Goal: Information Seeking & Learning: Learn about a topic

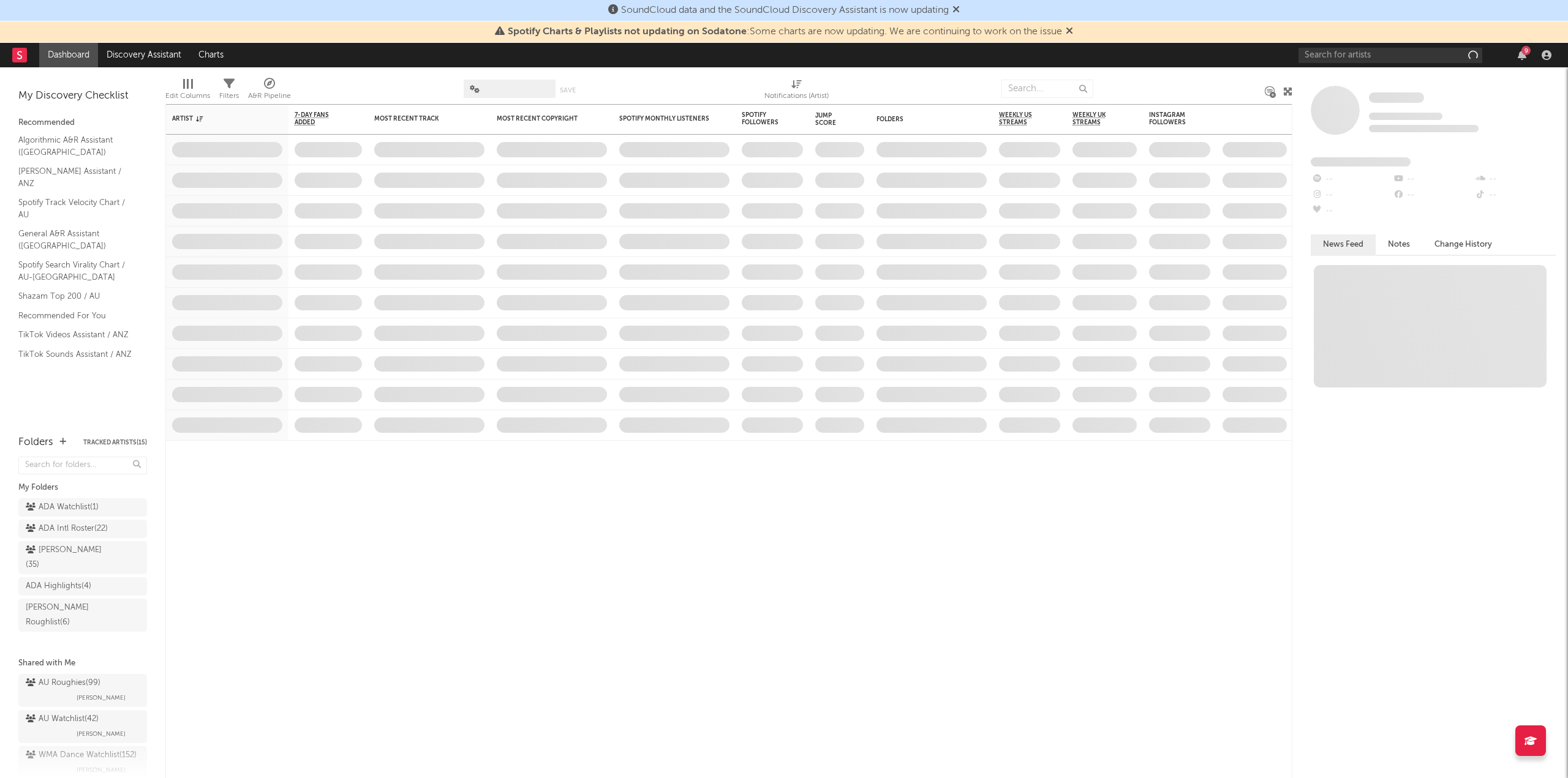
click at [960, 12] on icon at bounding box center [956, 9] width 7 height 10
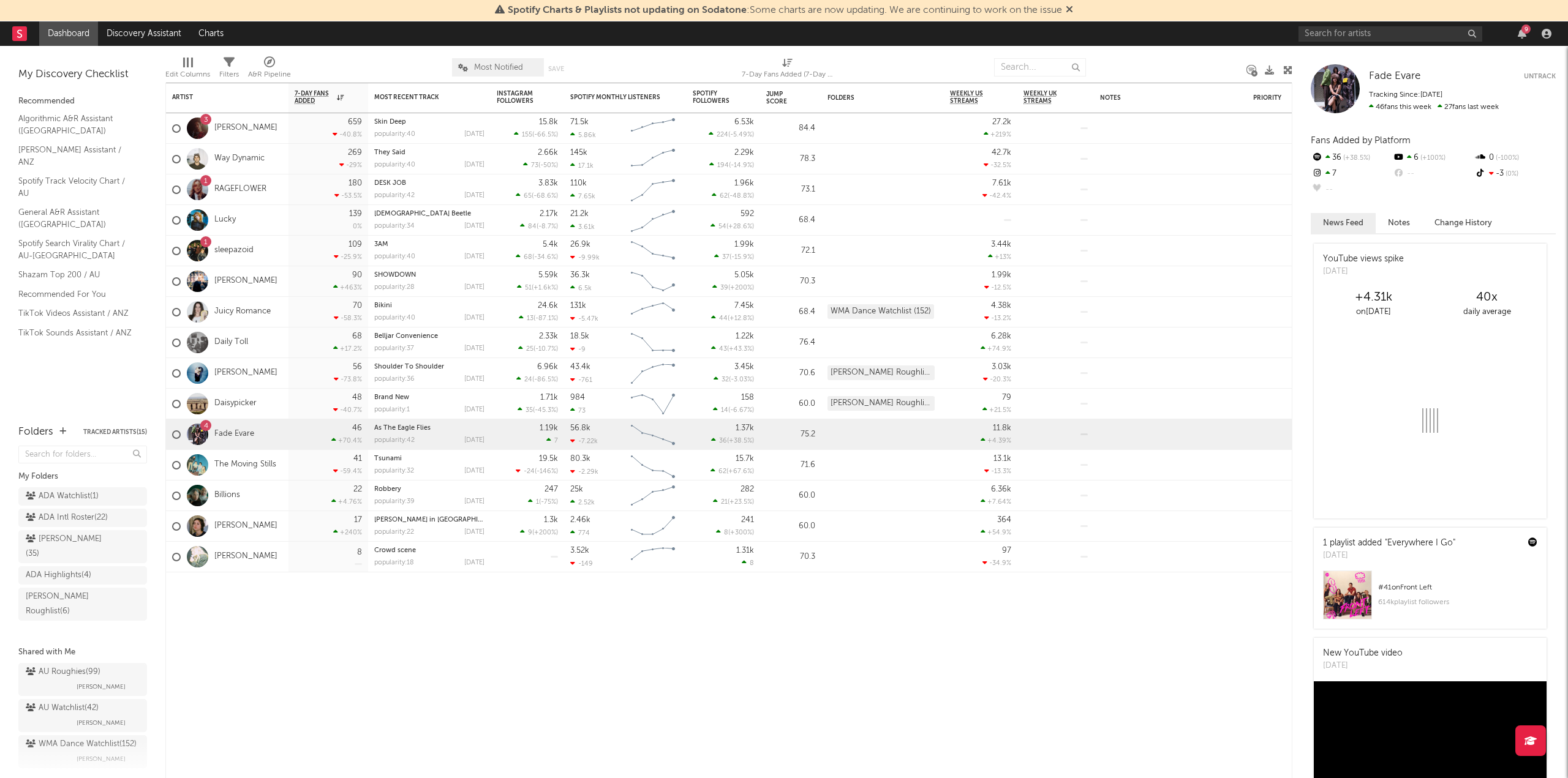
click at [1073, 12] on icon at bounding box center [1069, 9] width 7 height 10
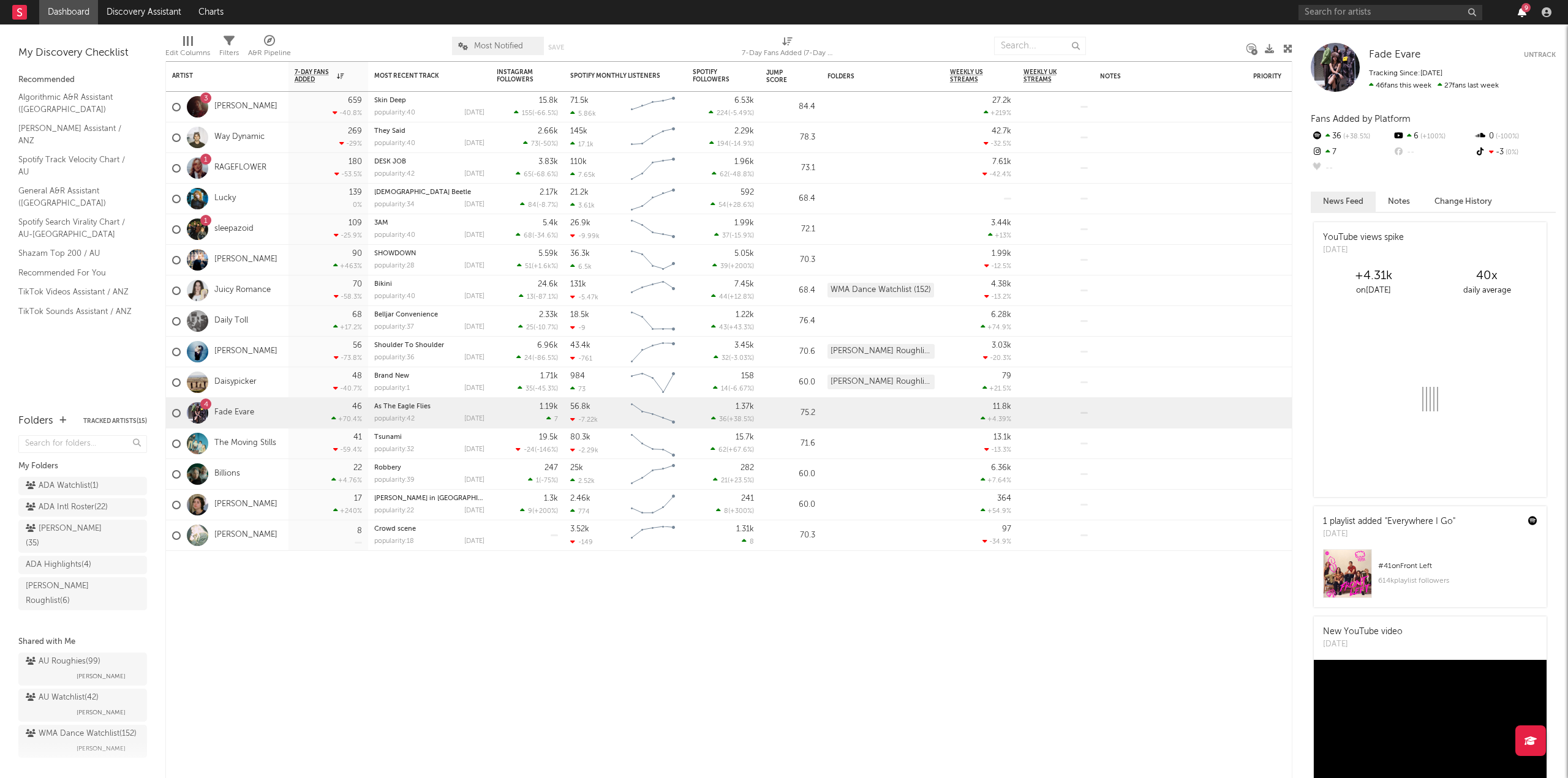
click at [1519, 14] on icon "button" at bounding box center [1522, 12] width 8 height 10
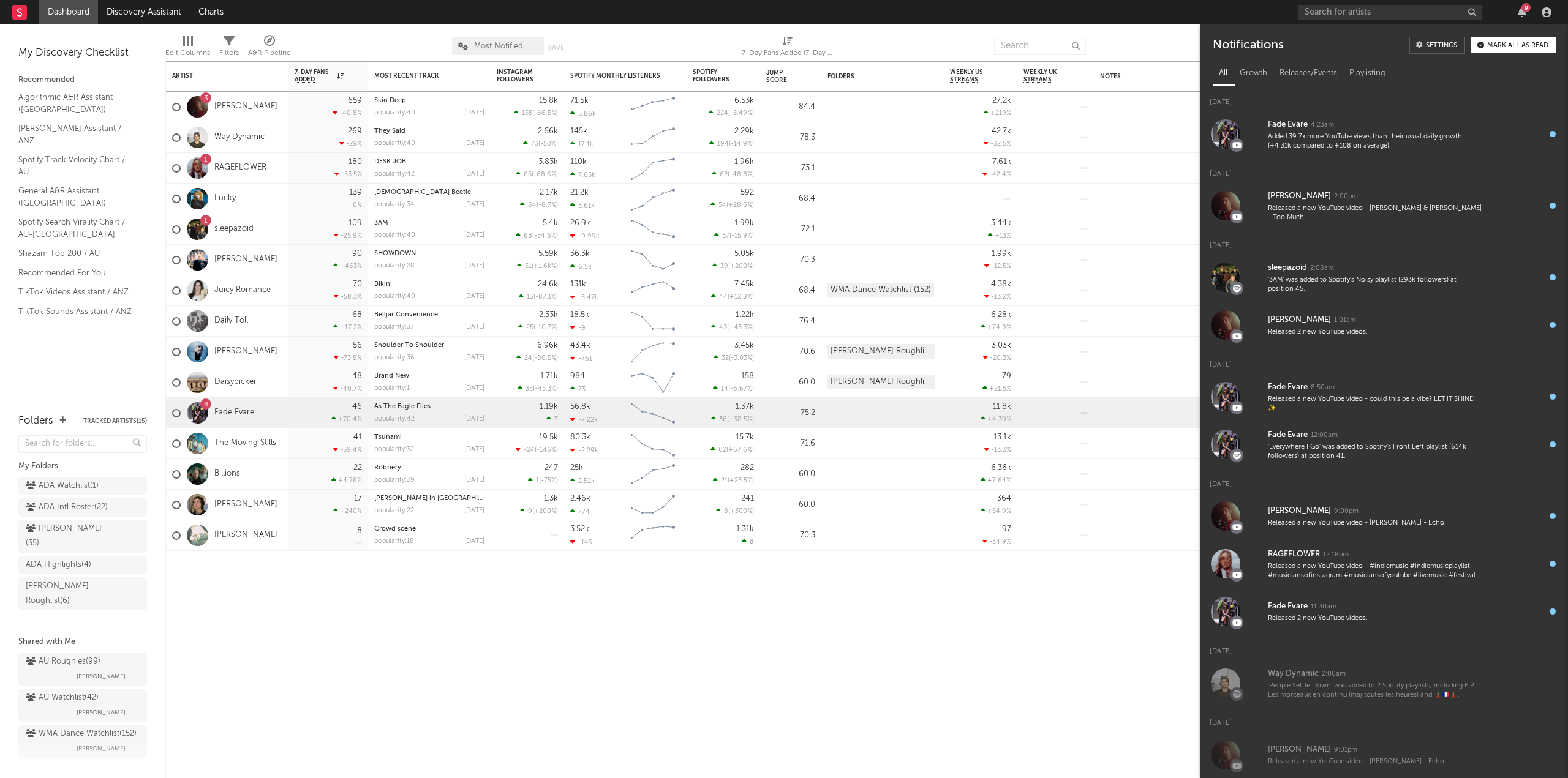
click at [1506, 46] on div "Mark all as read" at bounding box center [1518, 46] width 61 height 7
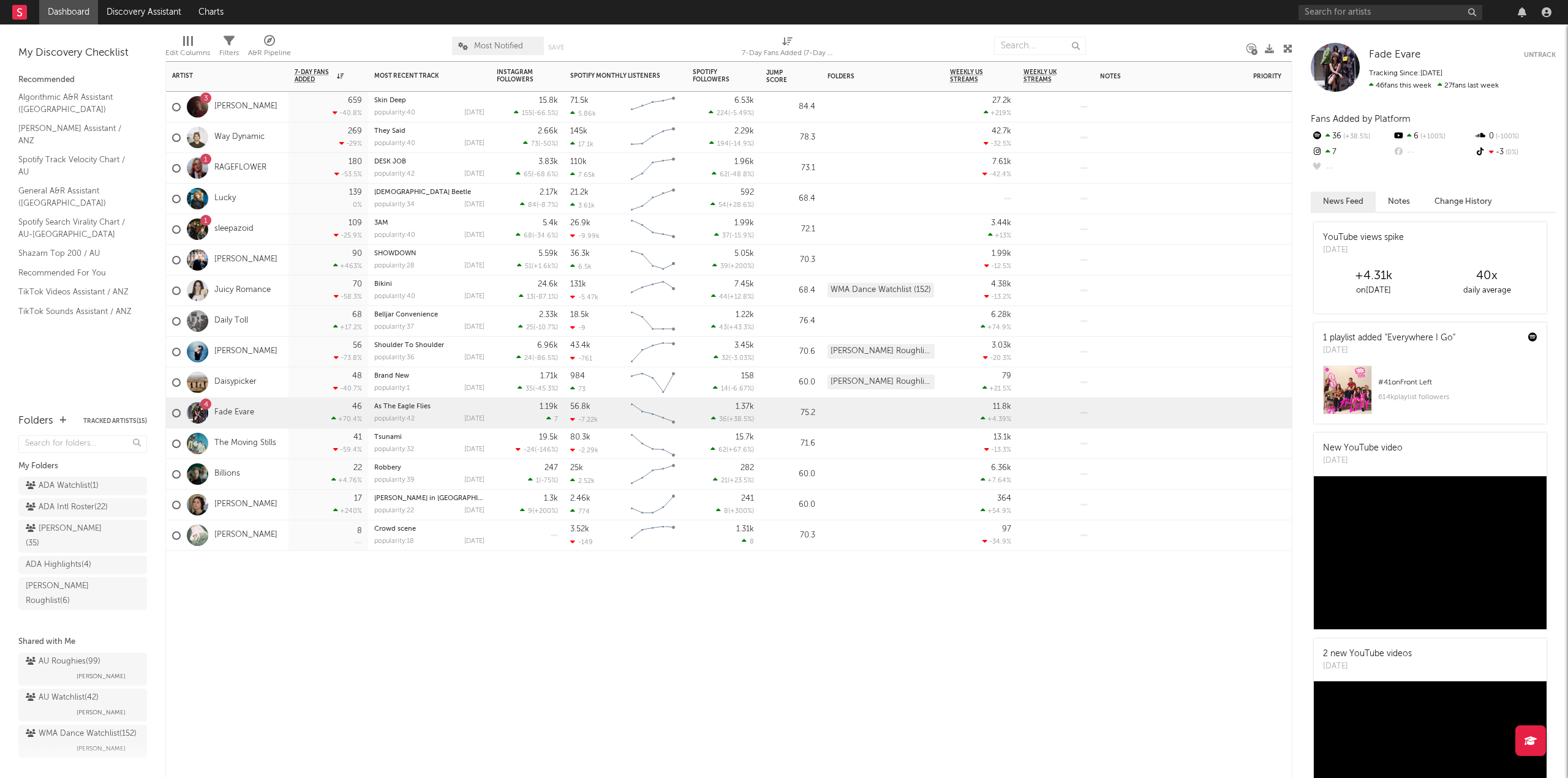
click at [468, 620] on div "Artist Notifications 7-Day Fans Added WoW % Change Most Recent Track Popularity…" at bounding box center [729, 419] width 1127 height 717
click at [131, 7] on link "Discovery Assistant" at bounding box center [143, 12] width 92 height 25
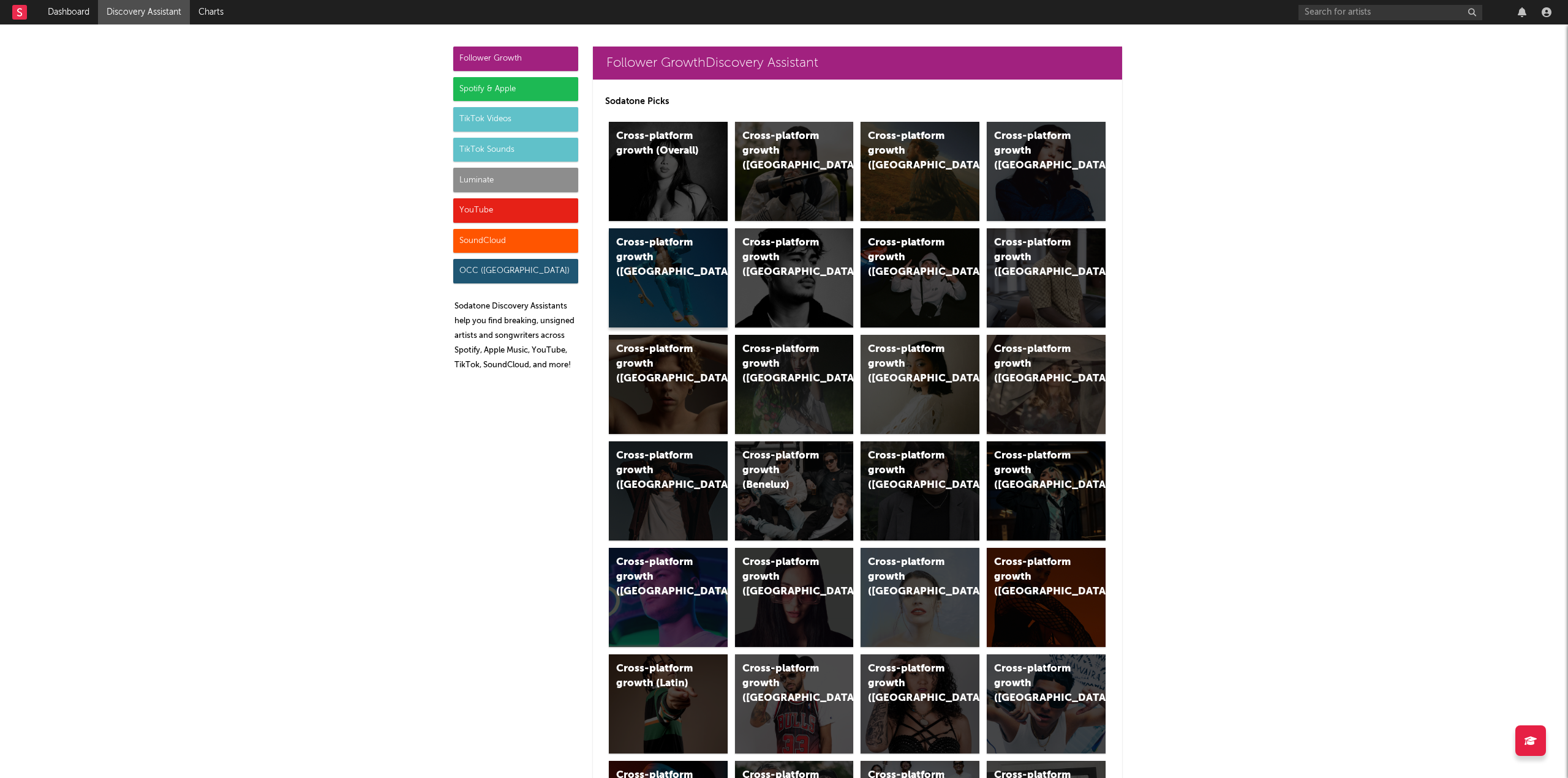
click at [655, 273] on div "Cross-platform growth (Australia)" at bounding box center [658, 258] width 83 height 44
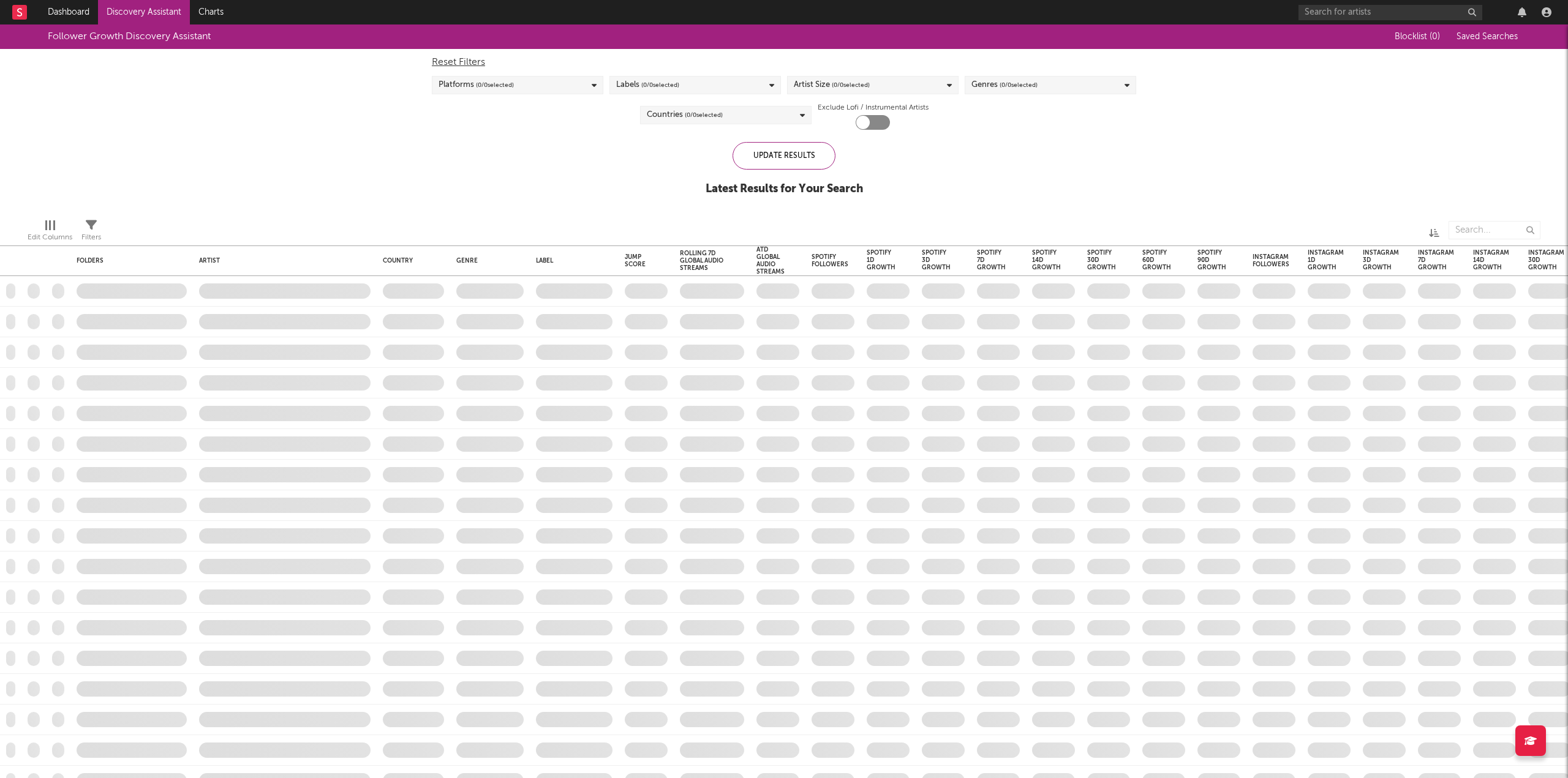
checkbox input "true"
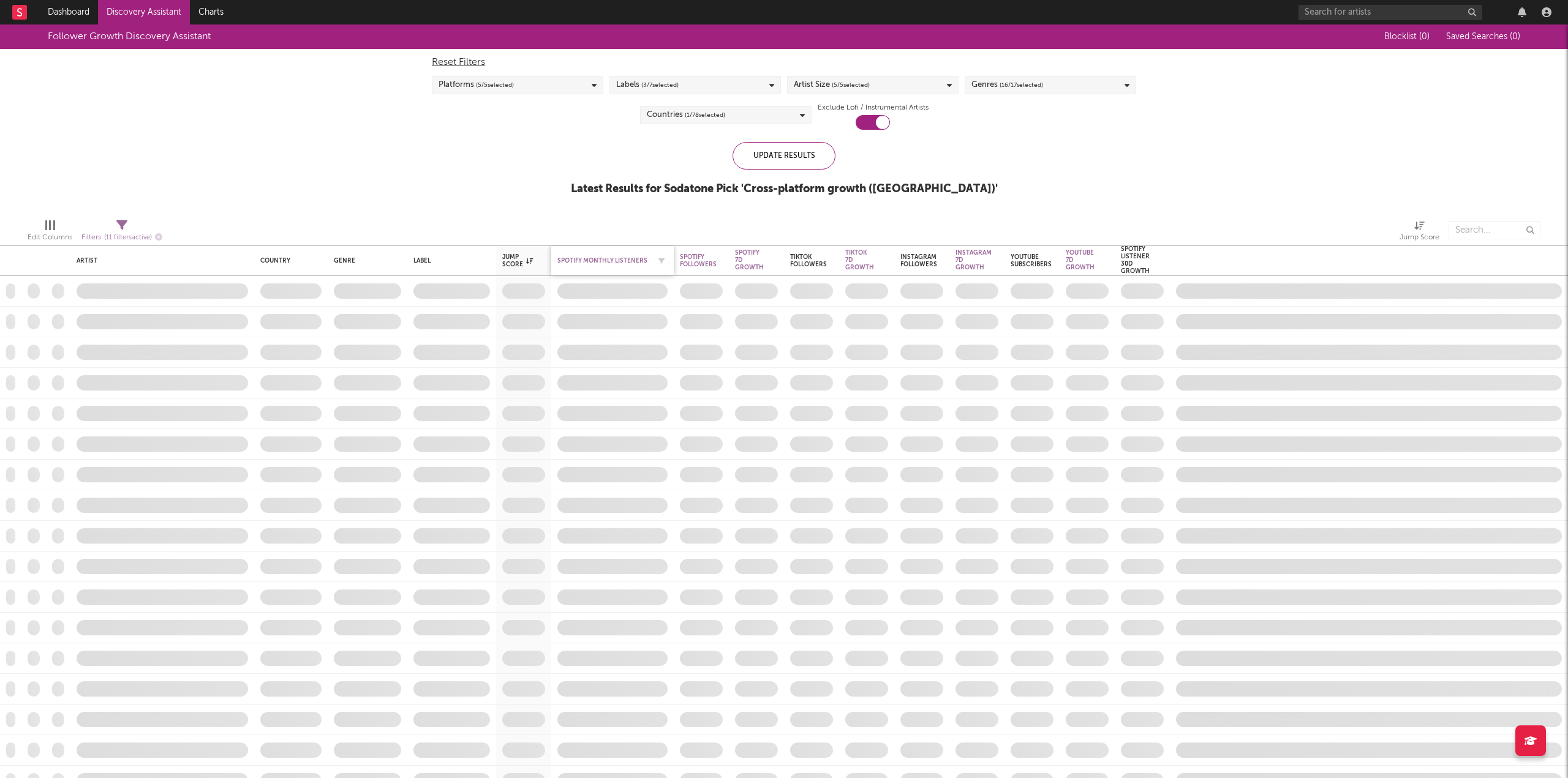
click at [614, 258] on div "Spotify Monthly Listeners" at bounding box center [603, 260] width 92 height 7
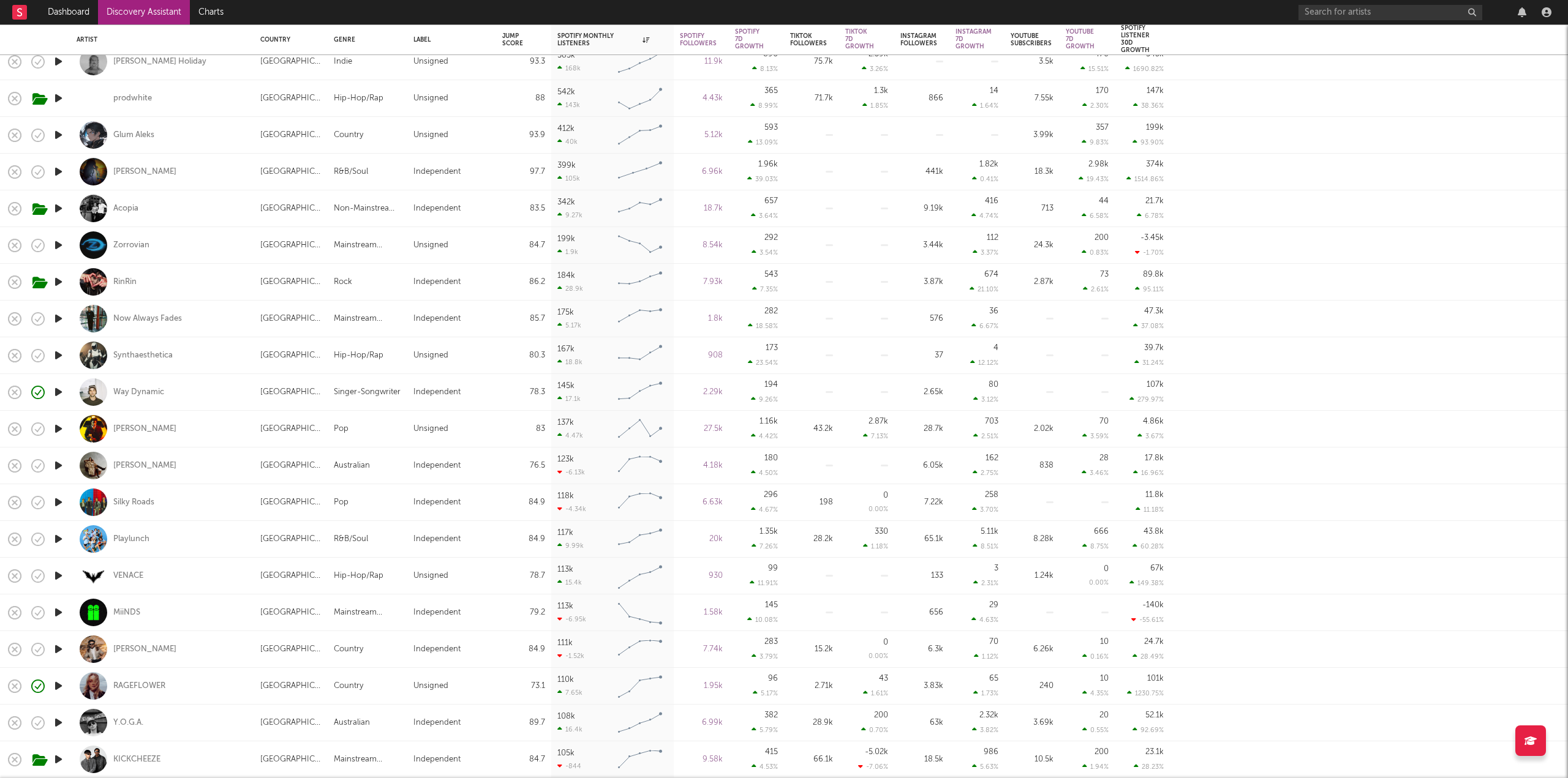
drag, startPoint x: 135, startPoint y: 540, endPoint x: 154, endPoint y: 548, distance: 20.6
click at [154, 548] on div "Playlunch" at bounding box center [162, 538] width 171 height 36
select select "1w"
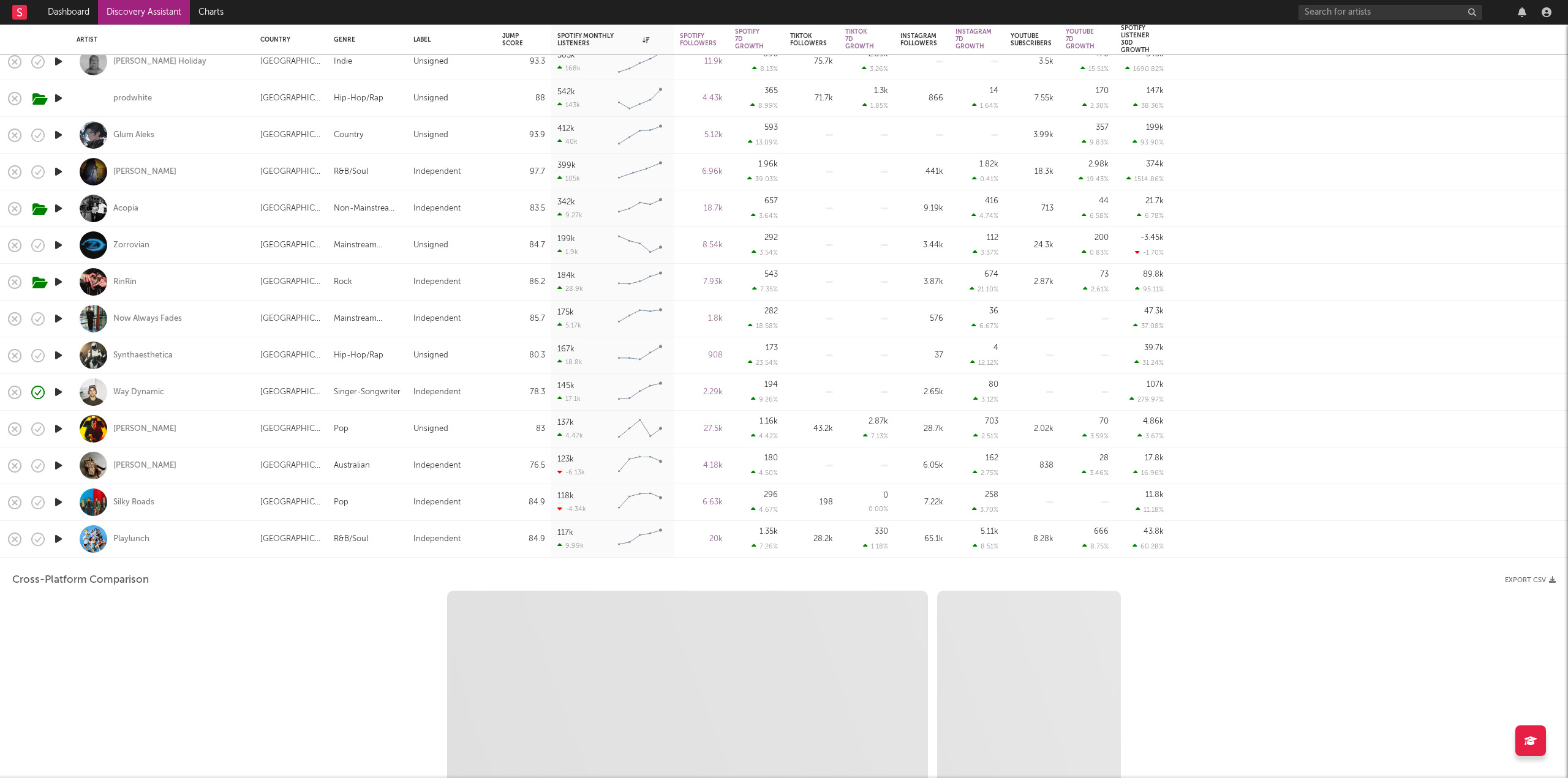
select select "1w"
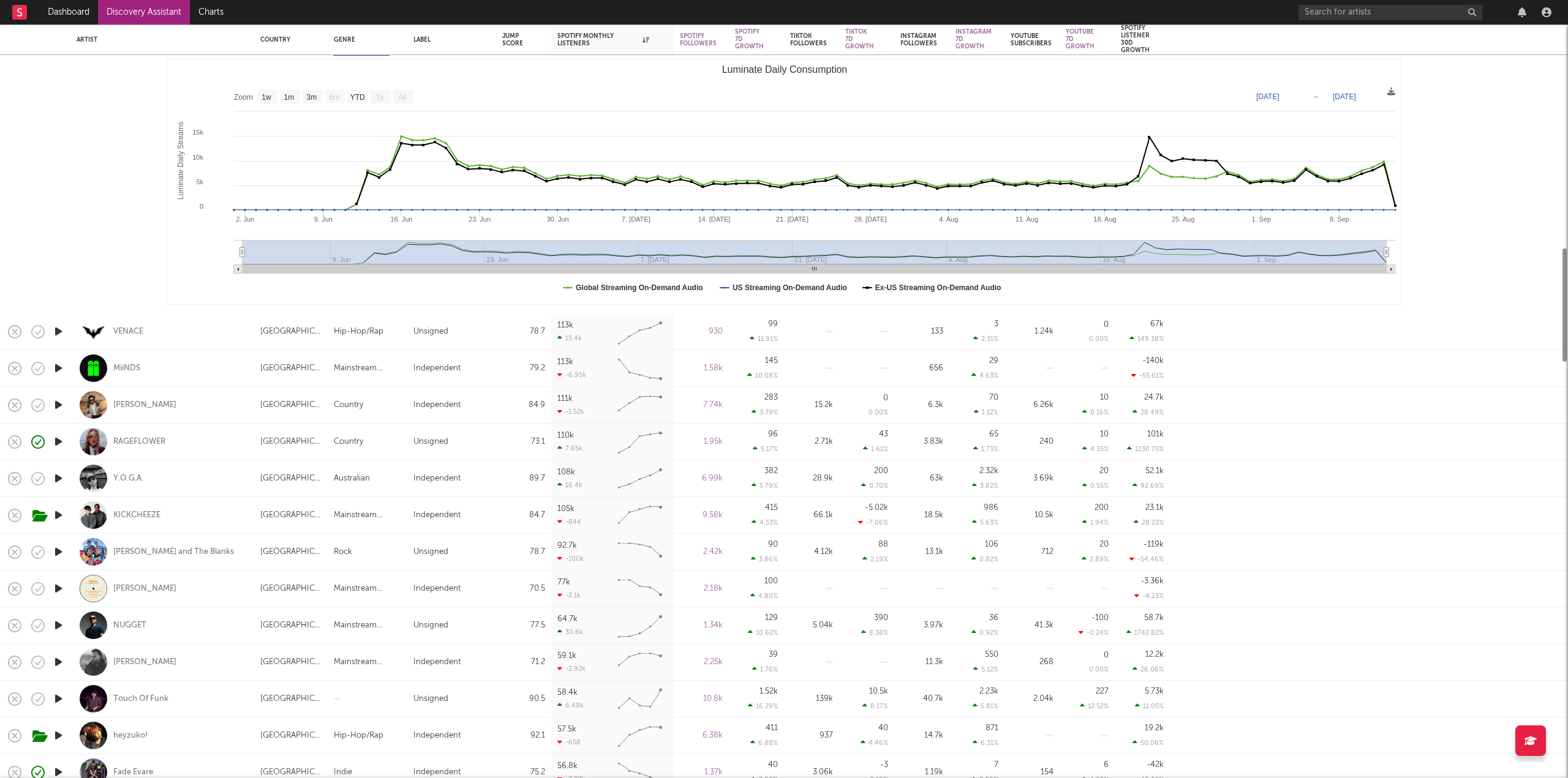
select select "1m"
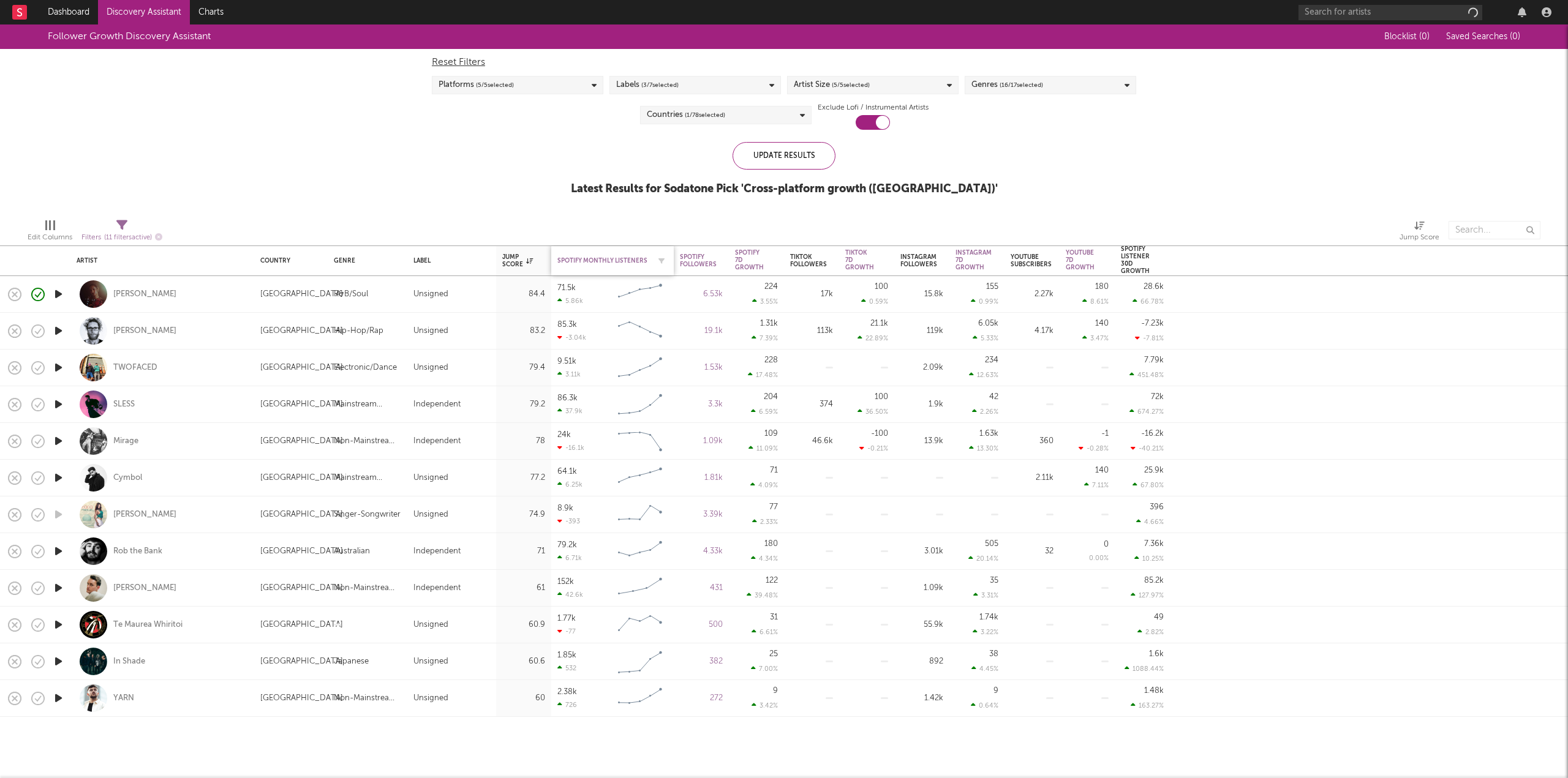
click at [582, 261] on div "Spotify Monthly Listeners" at bounding box center [603, 260] width 92 height 7
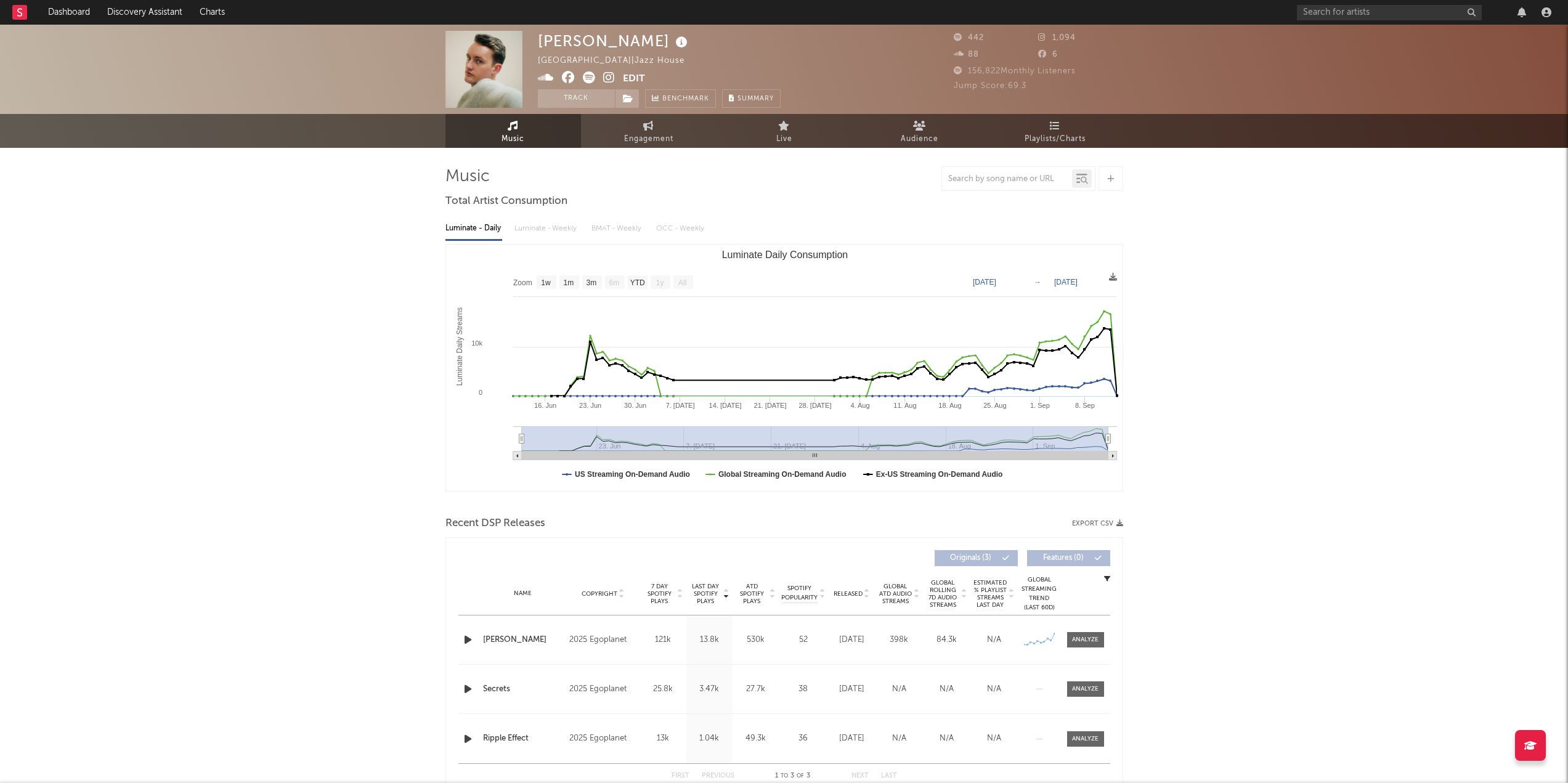
select select "1w"
click at [610, 77] on icon at bounding box center [609, 77] width 12 height 12
click at [593, 77] on icon at bounding box center [589, 77] width 12 height 12
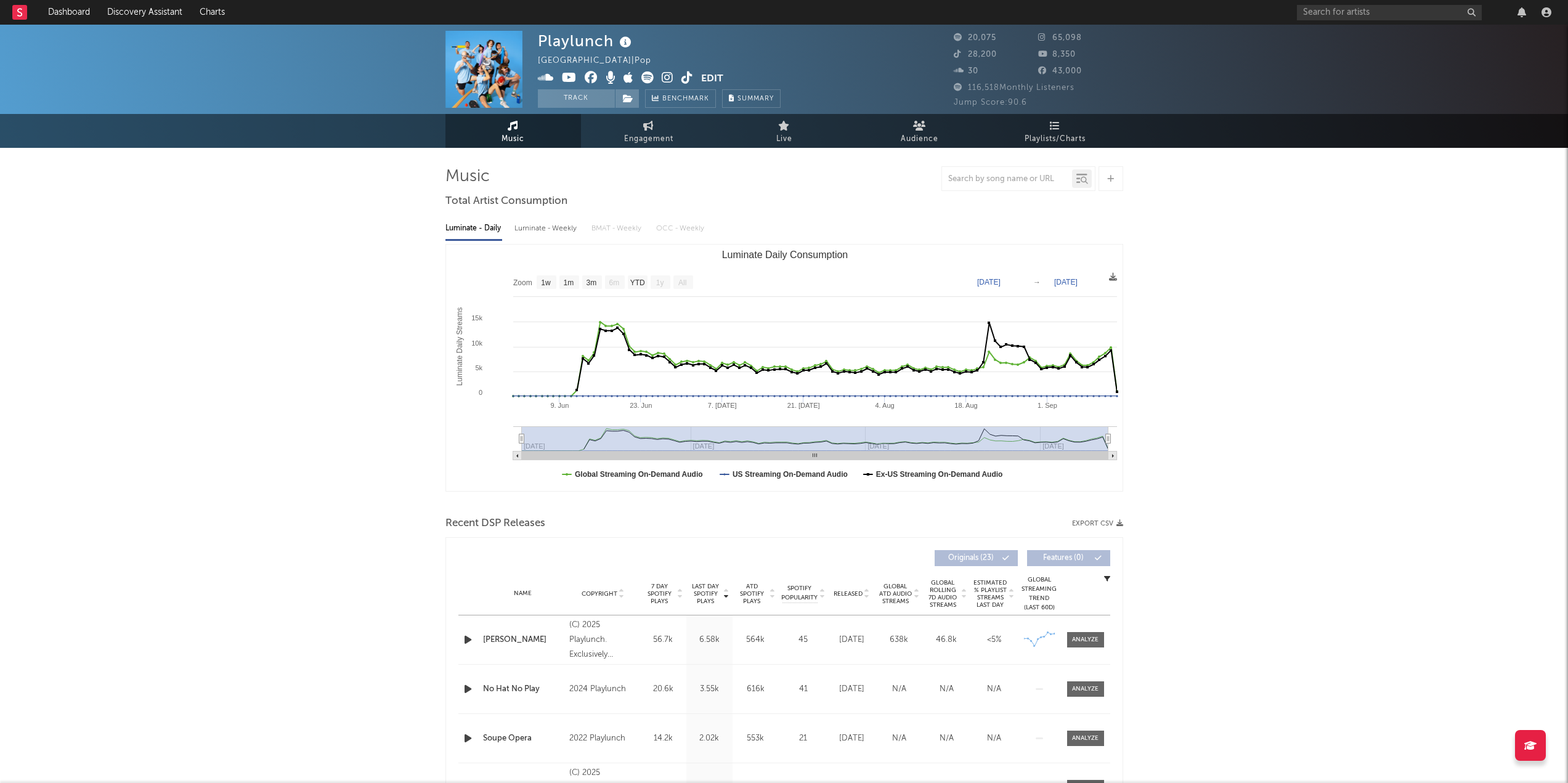
select select "1w"
click at [646, 82] on icon at bounding box center [647, 77] width 12 height 12
click at [668, 76] on icon at bounding box center [668, 77] width 12 height 12
click at [579, 645] on div "(C) 2025 Playlunch. Exclusively licensed to Australian Broadcasting Corporation." at bounding box center [603, 640] width 67 height 45
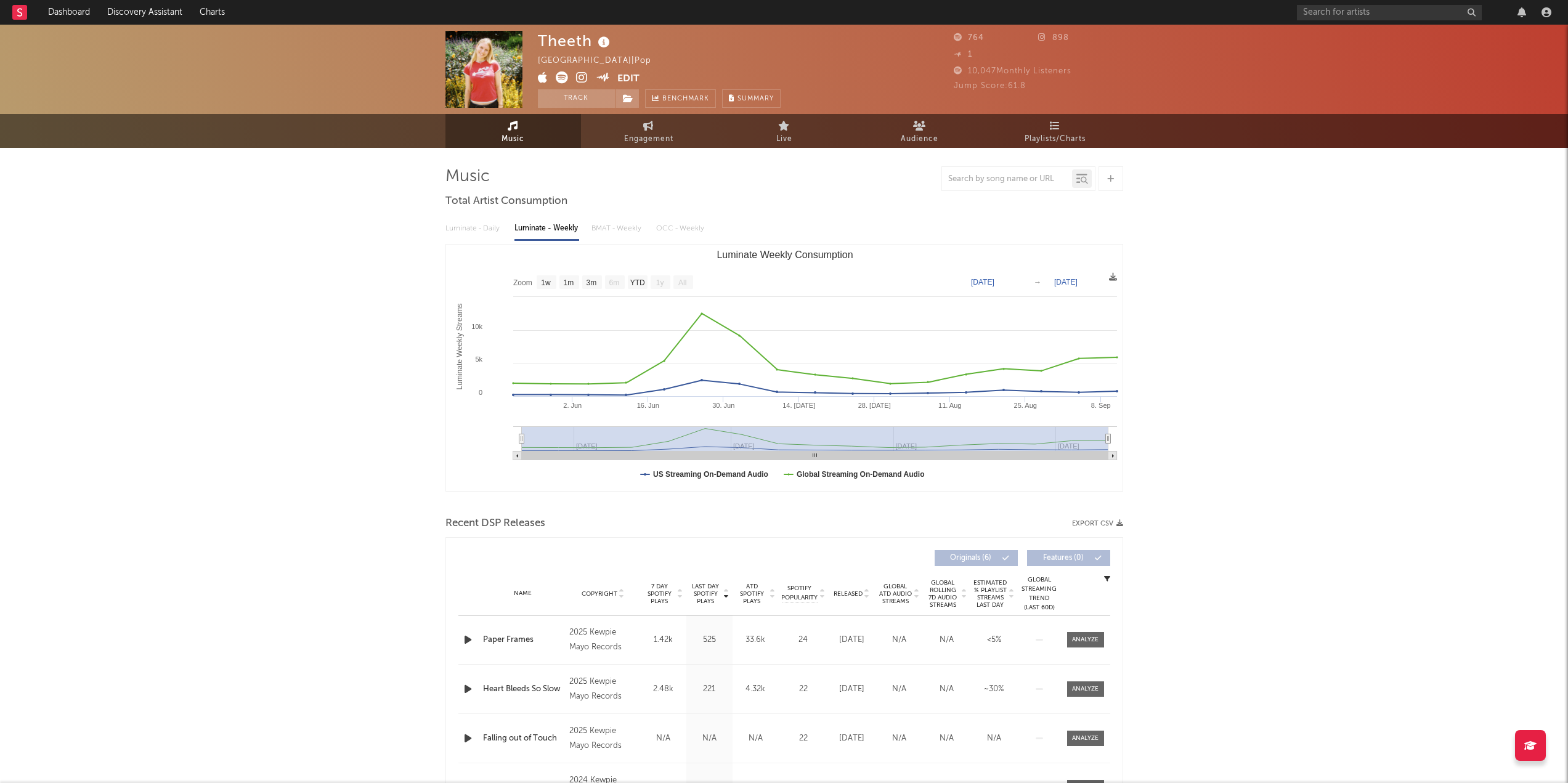
select select "1w"
click at [581, 73] on icon at bounding box center [582, 77] width 12 height 12
click at [564, 75] on icon at bounding box center [562, 77] width 12 height 12
click at [579, 94] on button "Track" at bounding box center [577, 98] width 77 height 18
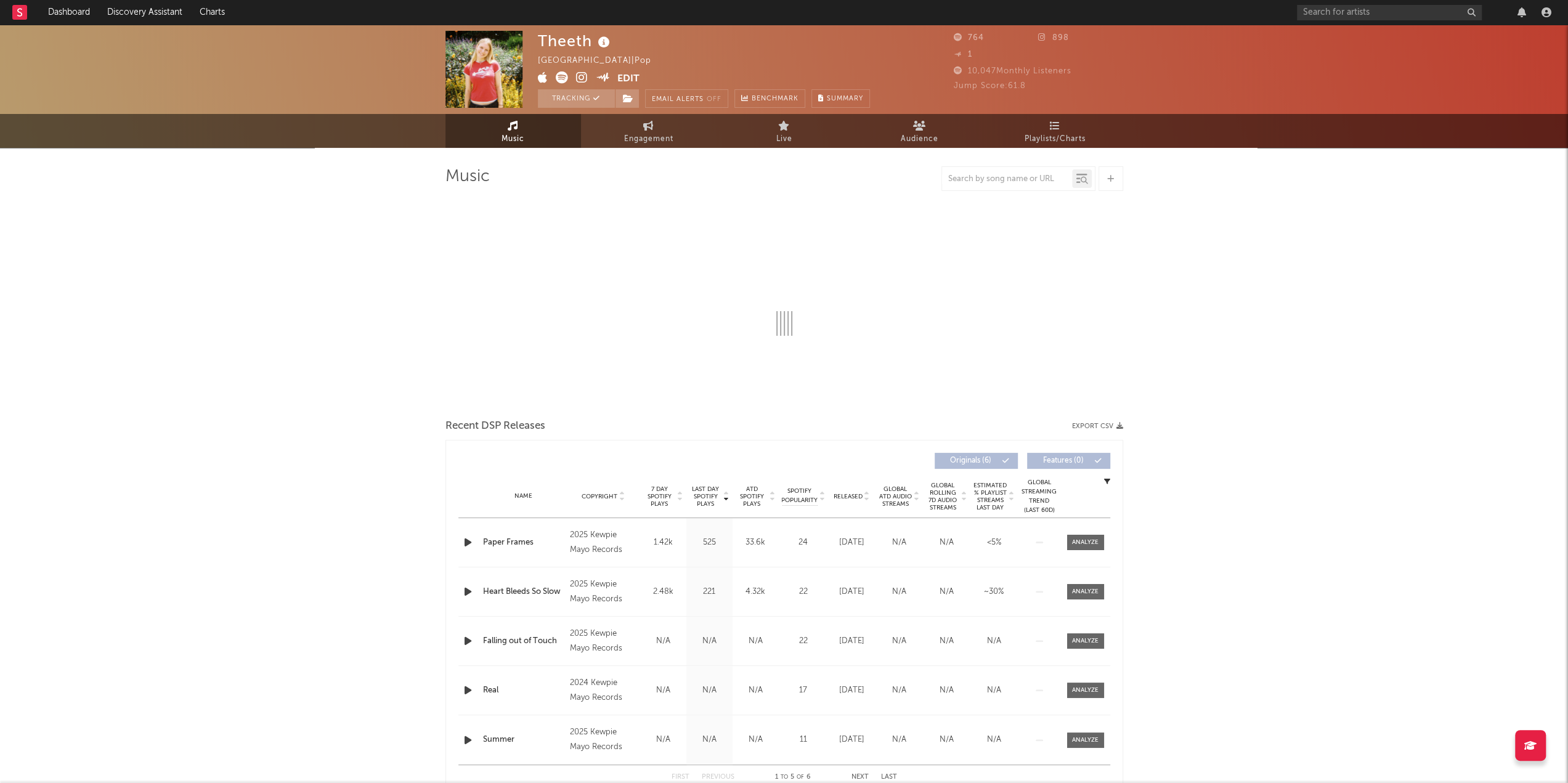
select select "1w"
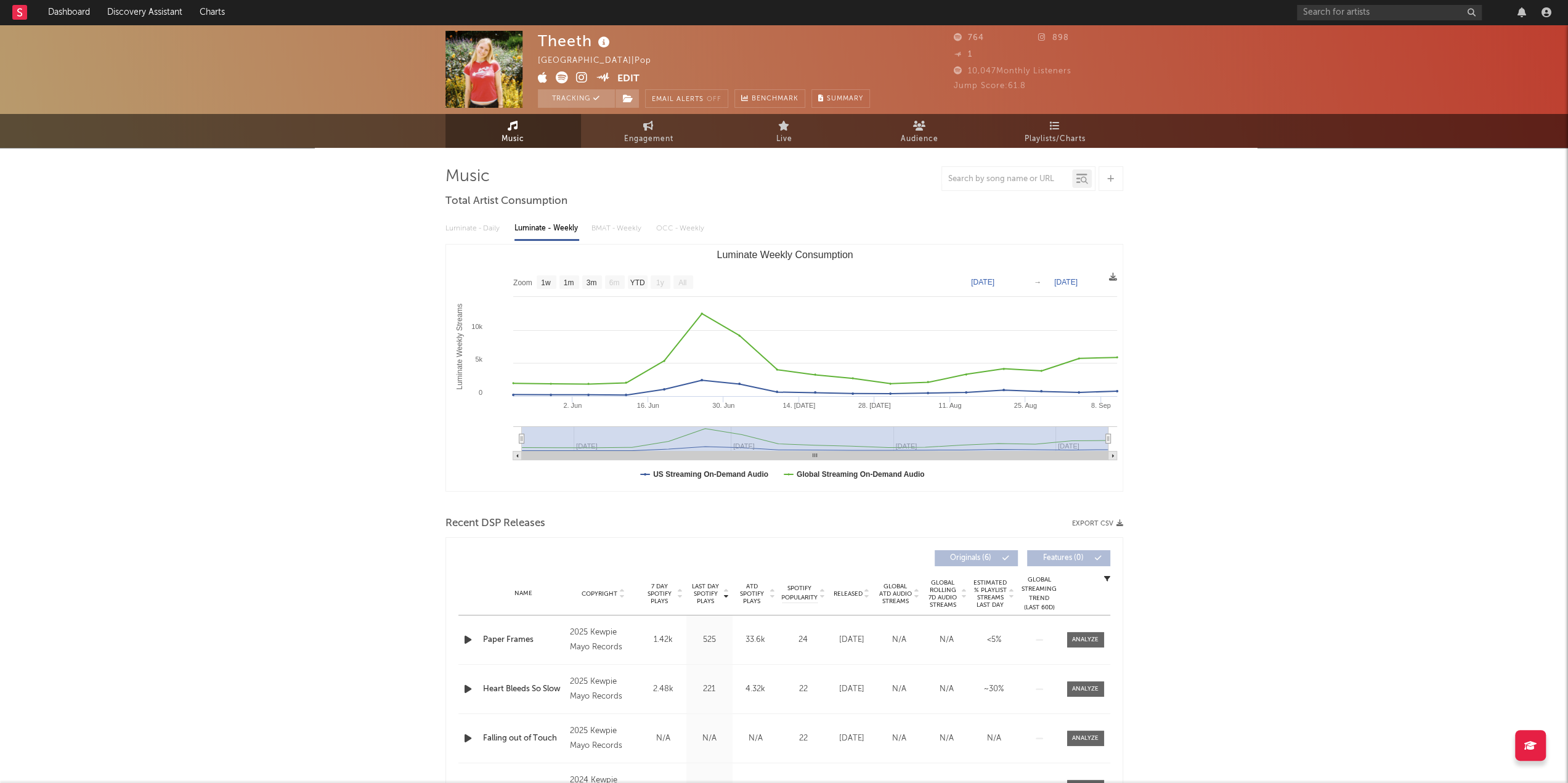
select select "1w"
drag, startPoint x: 1199, startPoint y: 2, endPoint x: 691, endPoint y: 77, distance: 513.5
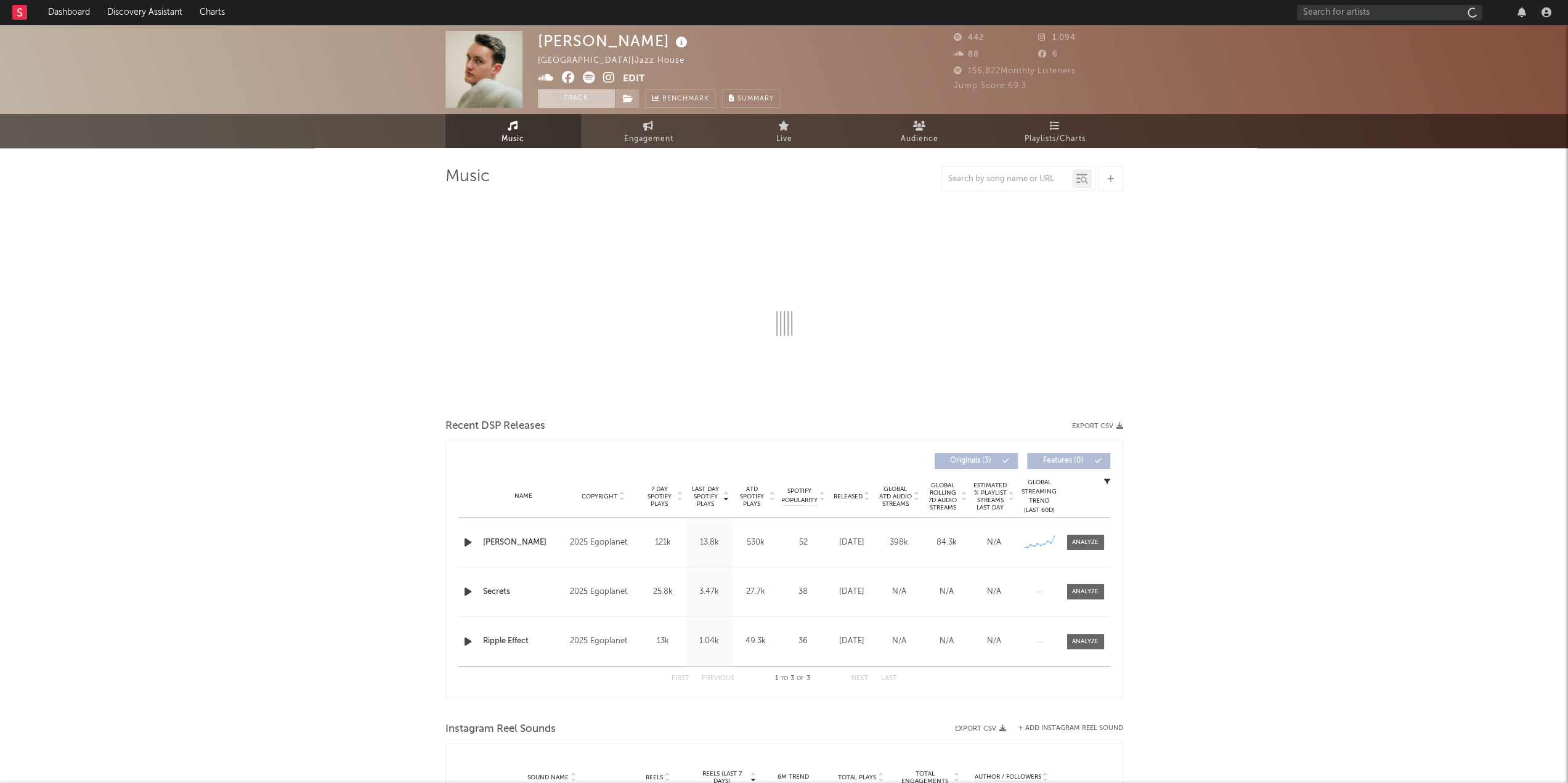
click at [557, 98] on button "Track" at bounding box center [577, 98] width 77 height 18
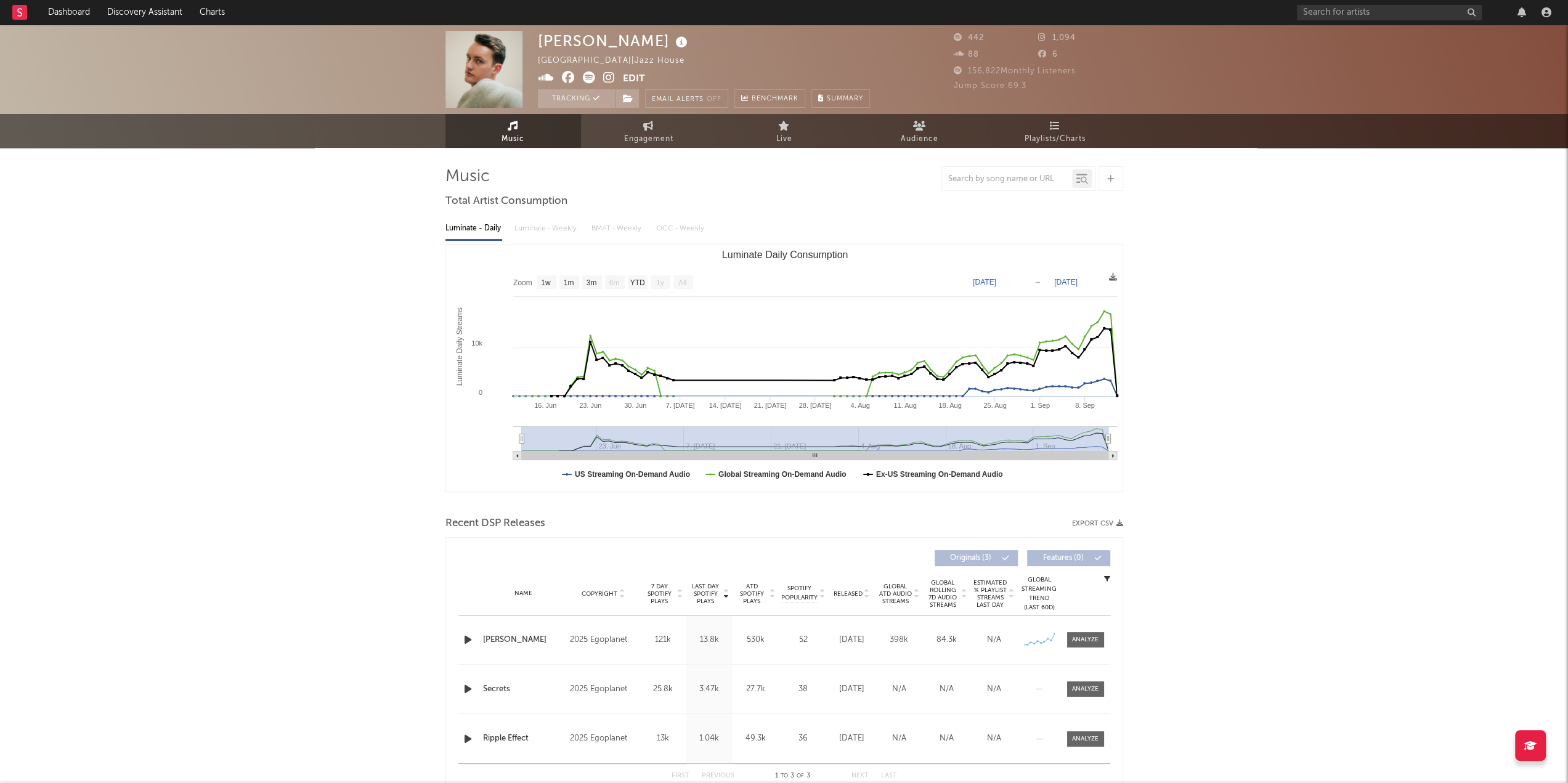
select select "1w"
